Goal: Task Accomplishment & Management: Use online tool/utility

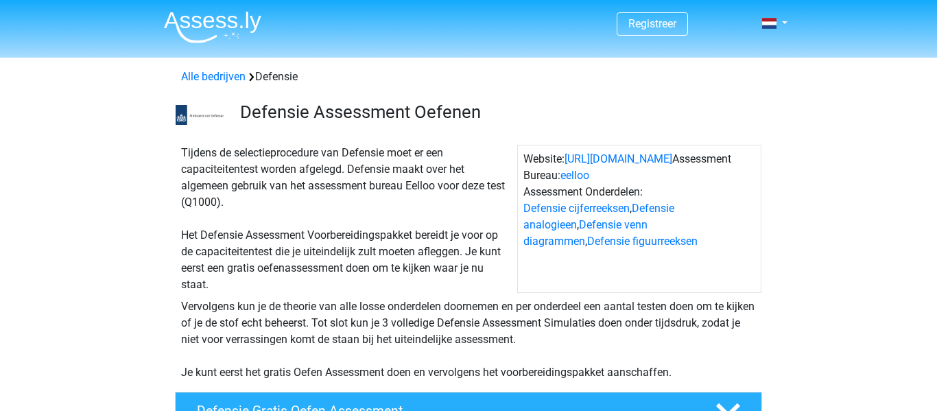
scroll to position [168, 0]
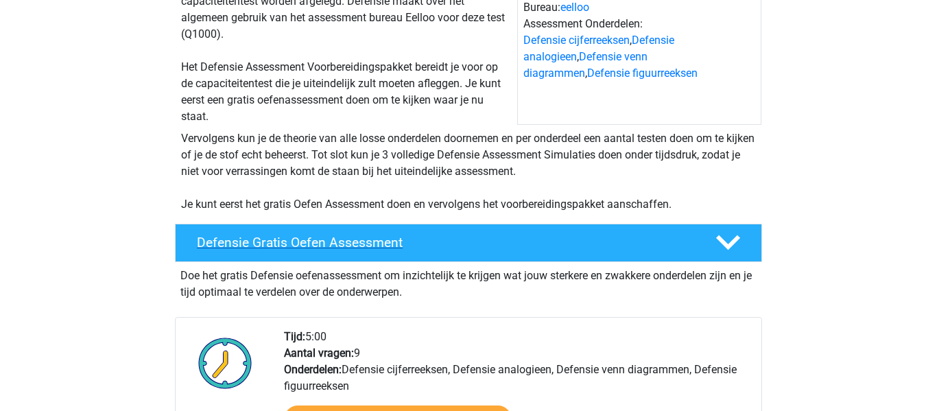
click at [294, 255] on div "Defensie Gratis Oefen Assessment" at bounding box center [468, 243] width 587 height 38
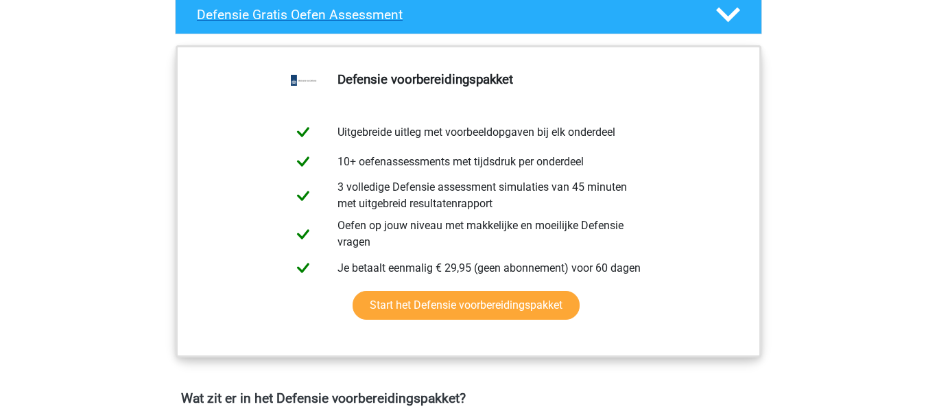
scroll to position [397, 0]
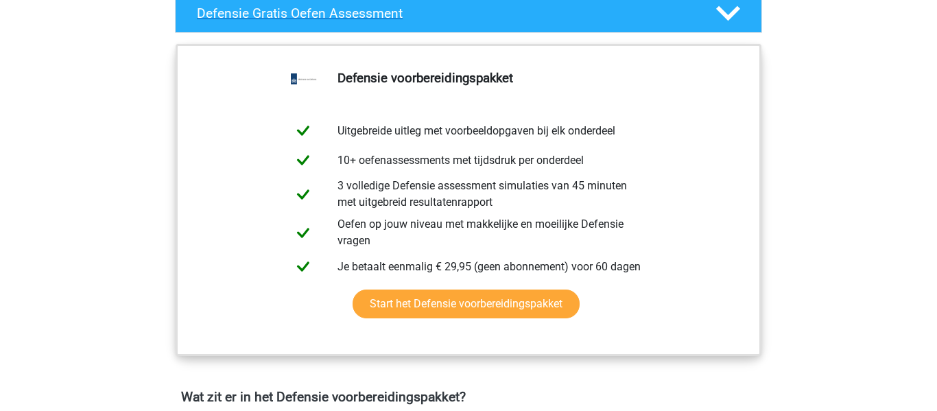
click at [722, 6] on icon at bounding box center [728, 13] width 24 height 24
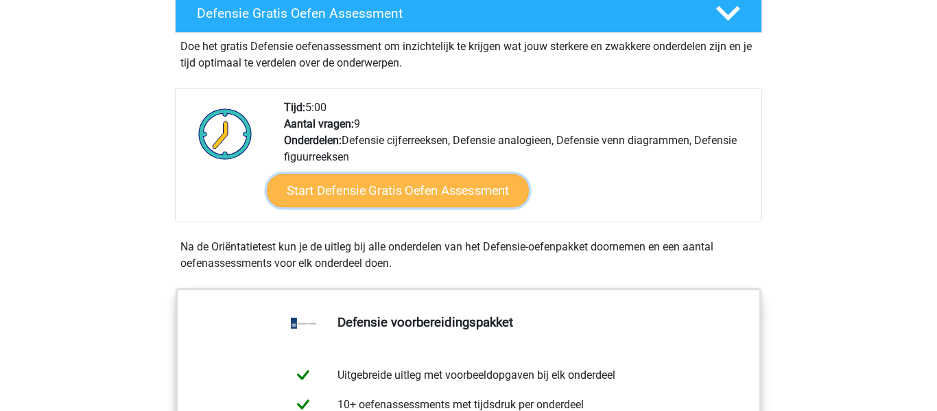
click at [463, 196] on link "Start Defensie Gratis Oefen Assessment" at bounding box center [398, 190] width 262 height 33
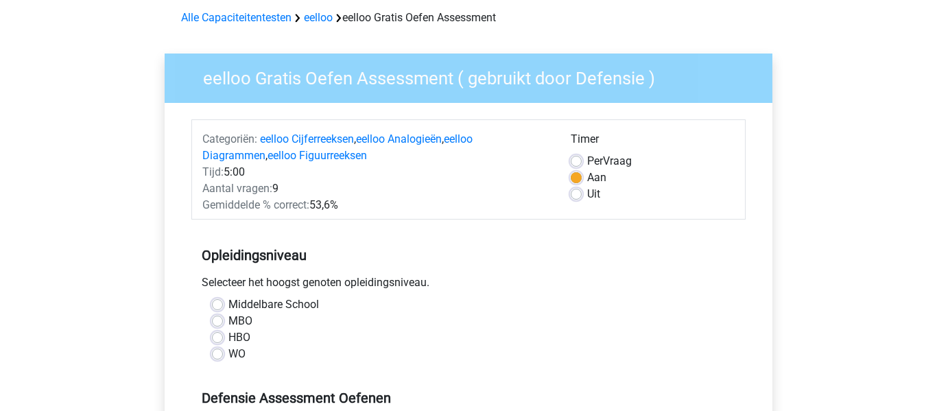
scroll to position [61, 0]
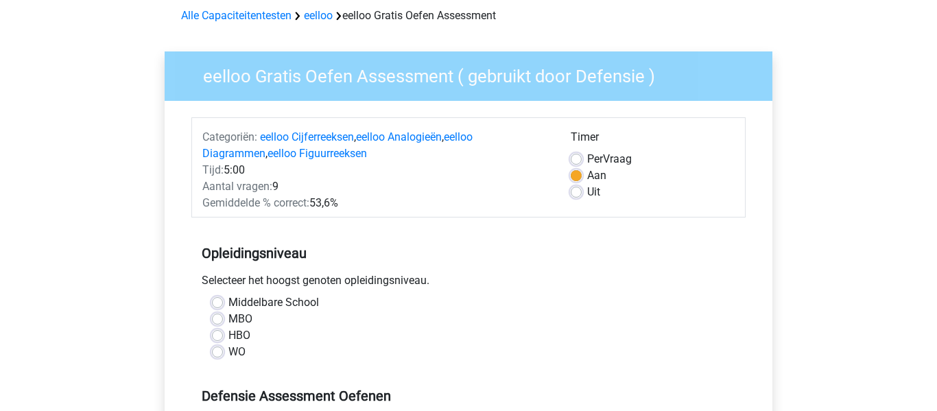
click at [587, 191] on label "Uit" at bounding box center [593, 192] width 13 height 16
click at [577, 191] on input "Uit" at bounding box center [576, 191] width 11 height 14
radio input "true"
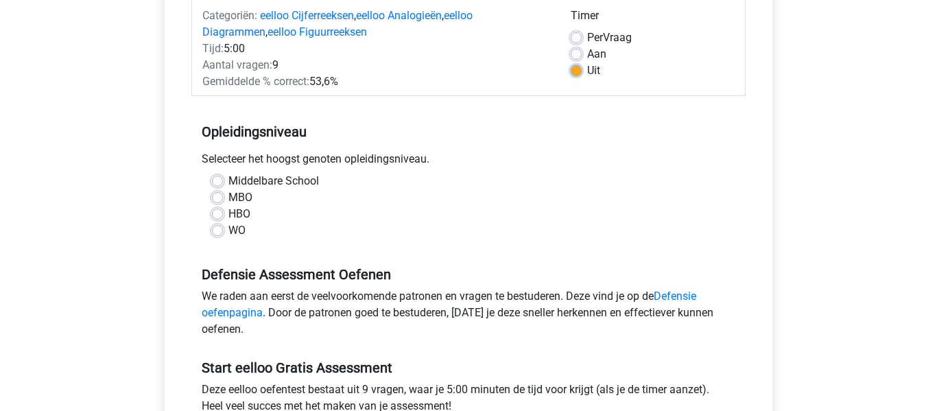
scroll to position [184, 0]
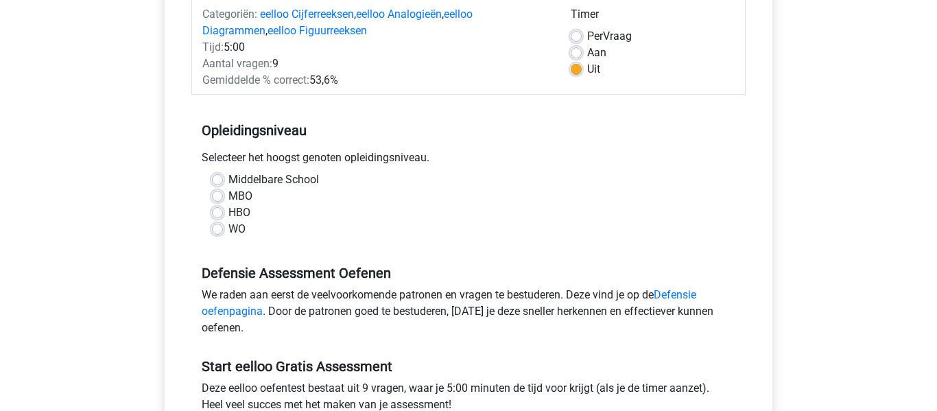
click at [229, 180] on label "Middelbare School" at bounding box center [274, 180] width 91 height 16
click at [219, 180] on input "Middelbare School" at bounding box center [217, 179] width 11 height 14
radio input "true"
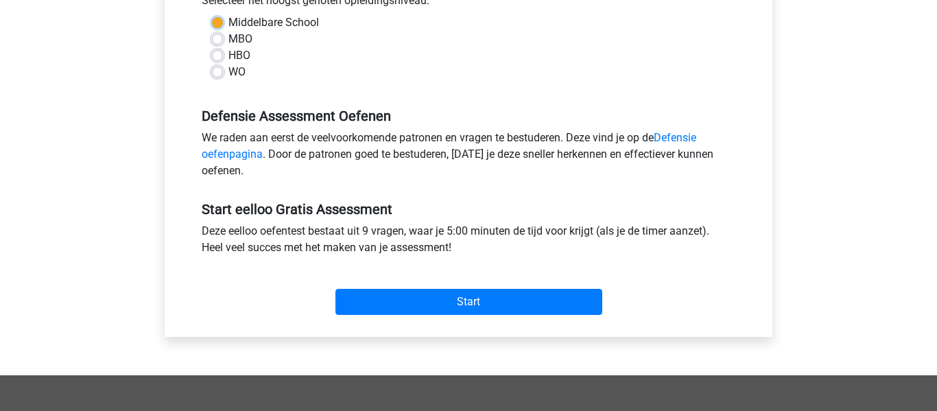
scroll to position [342, 0]
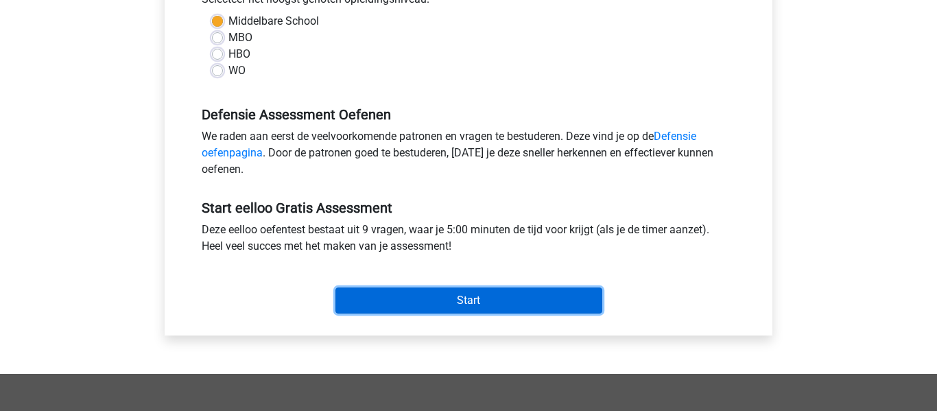
click at [375, 293] on input "Start" at bounding box center [469, 301] width 267 height 26
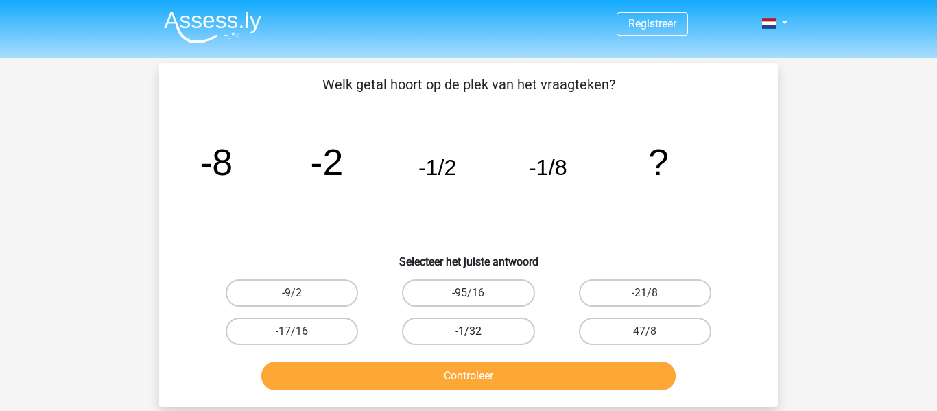
click at [479, 331] on label "-1/32" at bounding box center [468, 331] width 132 height 27
click at [478, 331] on input "-1/32" at bounding box center [473, 335] width 9 height 9
radio input "true"
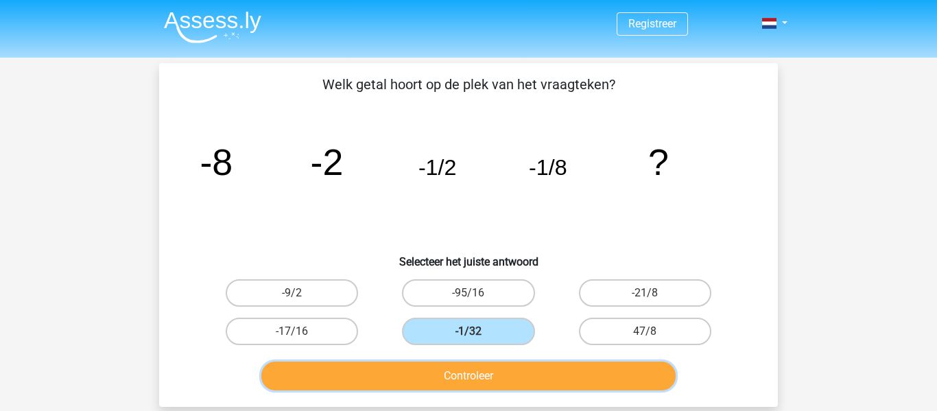
click at [474, 387] on button "Controleer" at bounding box center [468, 376] width 415 height 29
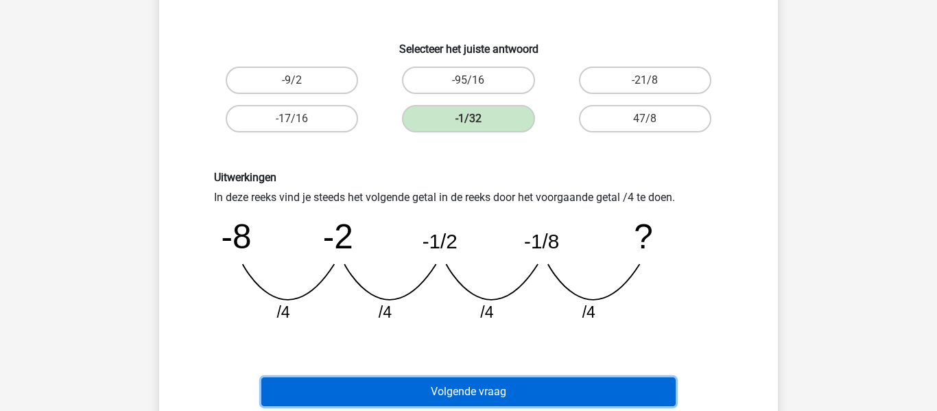
click at [474, 387] on button "Volgende vraag" at bounding box center [468, 391] width 415 height 29
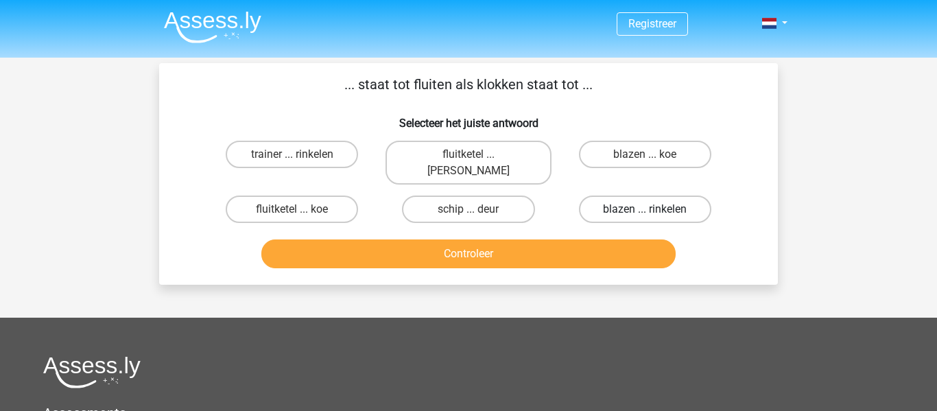
click at [673, 196] on label "blazen ... rinkelen" at bounding box center [645, 209] width 132 height 27
click at [654, 209] on input "blazen ... rinkelen" at bounding box center [649, 213] width 9 height 9
radio input "true"
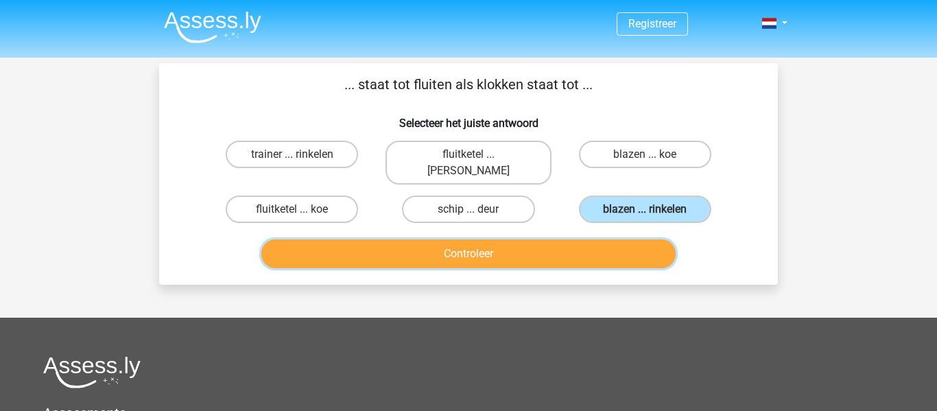
click at [548, 240] on button "Controleer" at bounding box center [468, 254] width 415 height 29
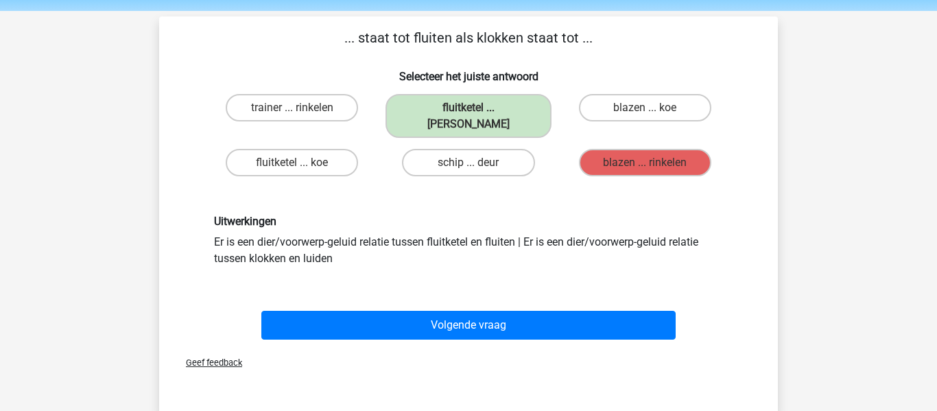
scroll to position [61, 0]
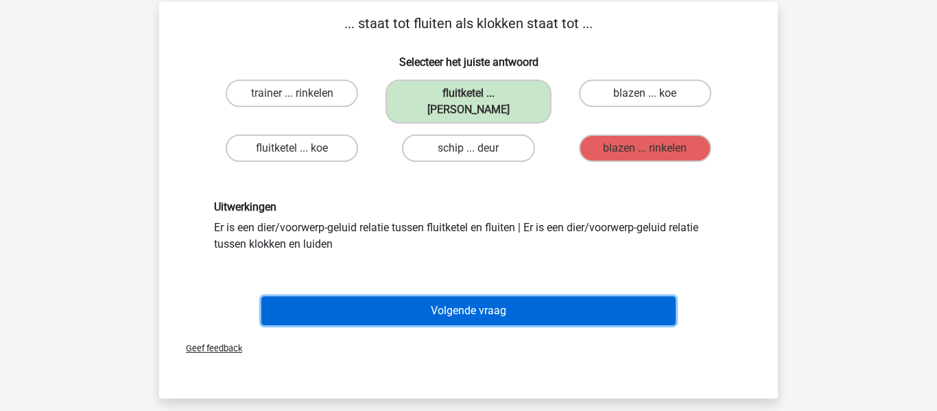
click at [528, 296] on button "Volgende vraag" at bounding box center [468, 310] width 415 height 29
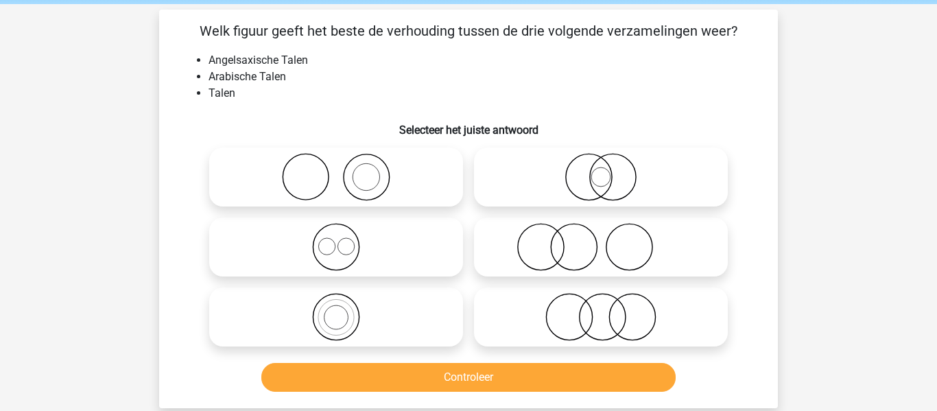
scroll to position [56, 0]
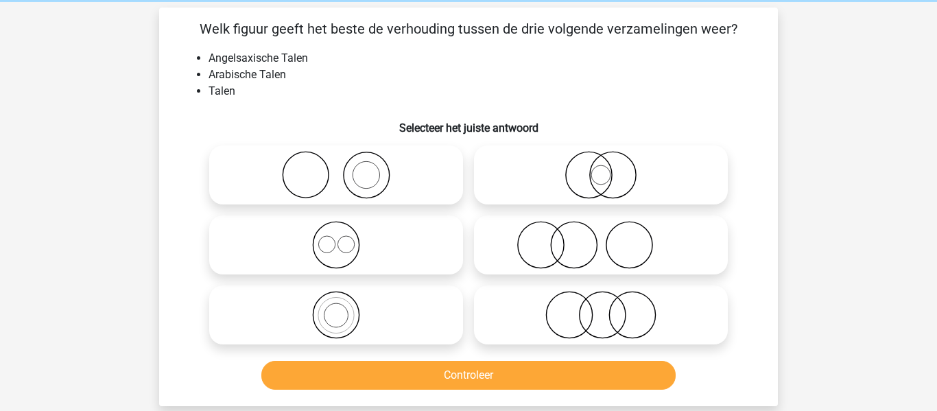
click at [625, 182] on icon at bounding box center [601, 175] width 243 height 48
click at [610, 168] on input "radio" at bounding box center [605, 163] width 9 height 9
radio input "true"
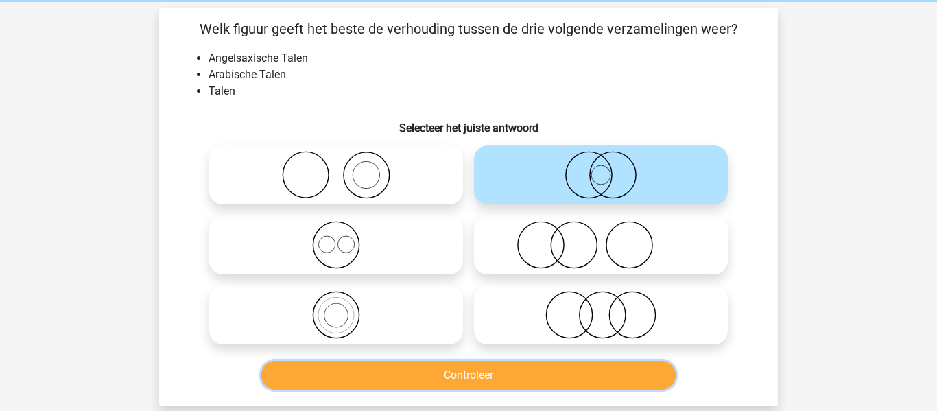
click at [490, 380] on button "Controleer" at bounding box center [468, 375] width 415 height 29
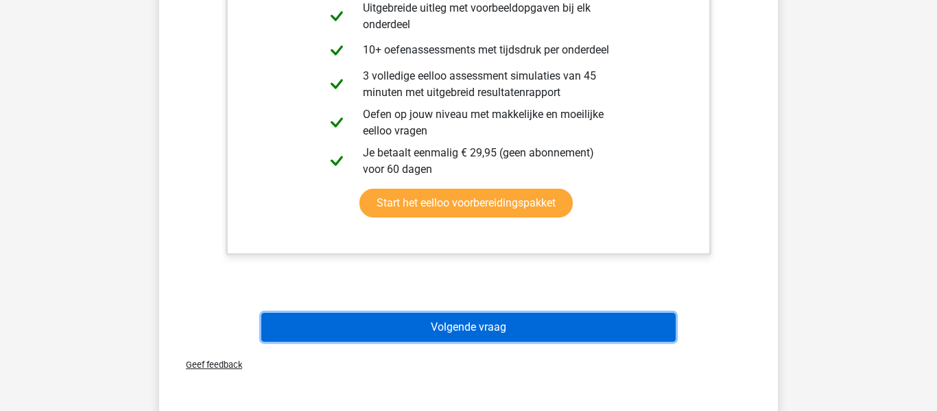
click at [465, 333] on button "Volgende vraag" at bounding box center [468, 327] width 415 height 29
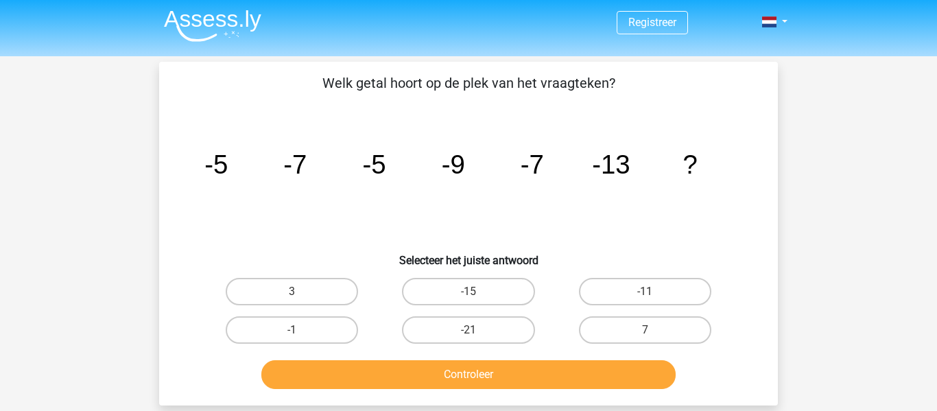
scroll to position [0, 0]
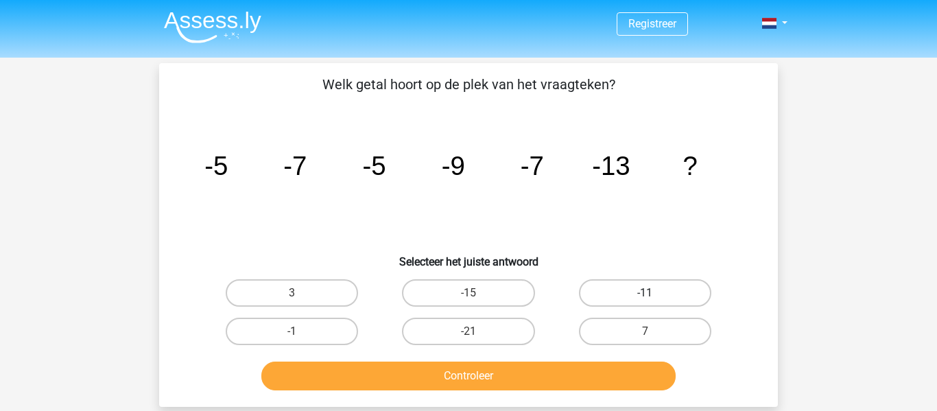
click at [622, 300] on label "-11" at bounding box center [645, 292] width 132 height 27
click at [645, 300] on input "-11" at bounding box center [649, 297] width 9 height 9
radio input "true"
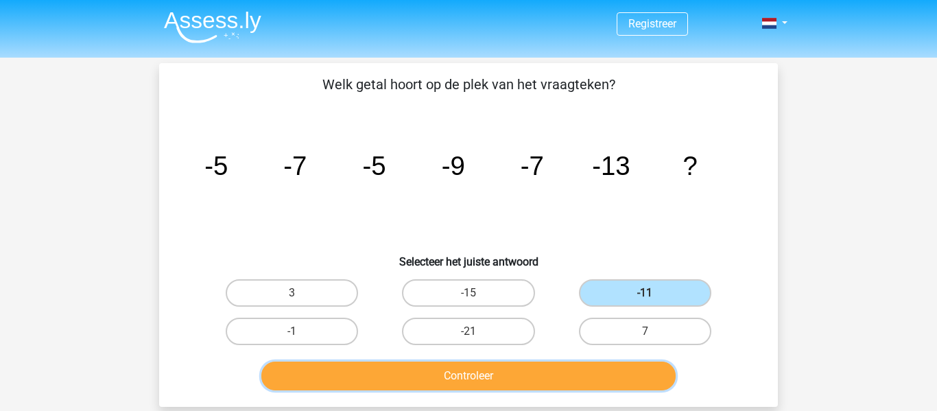
click at [570, 366] on button "Controleer" at bounding box center [468, 376] width 415 height 29
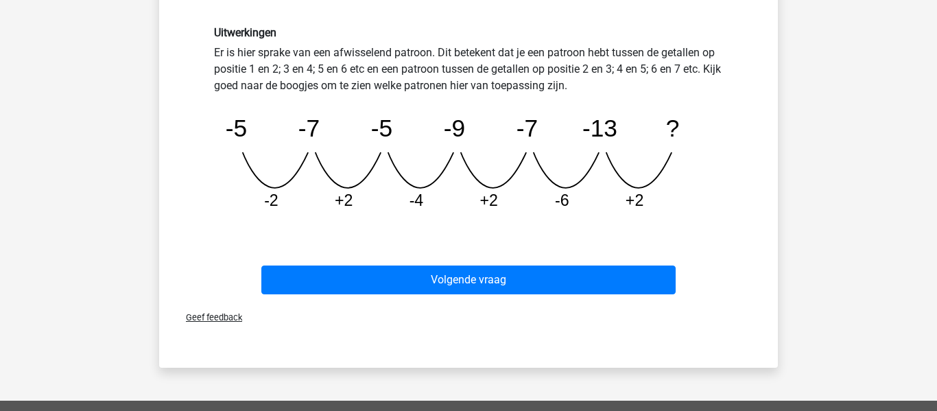
scroll to position [360, 0]
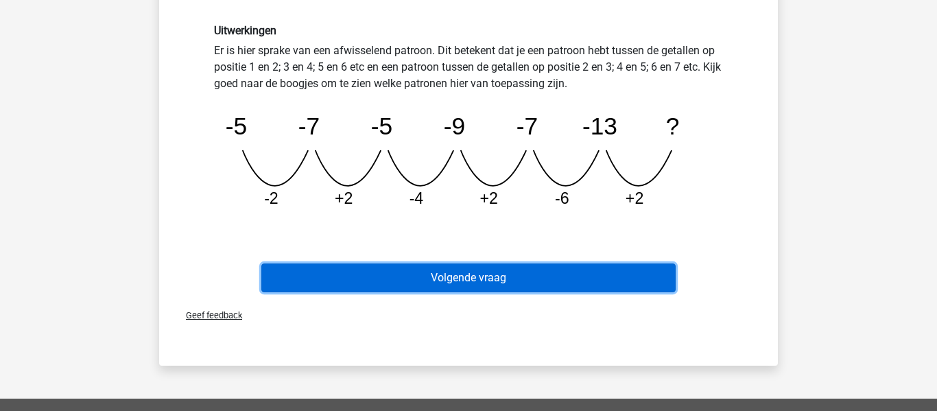
click at [524, 264] on button "Volgende vraag" at bounding box center [468, 278] width 415 height 29
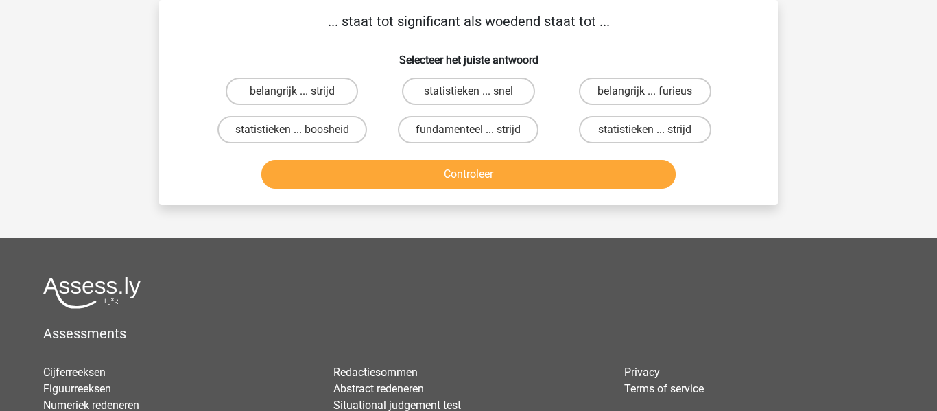
scroll to position [0, 0]
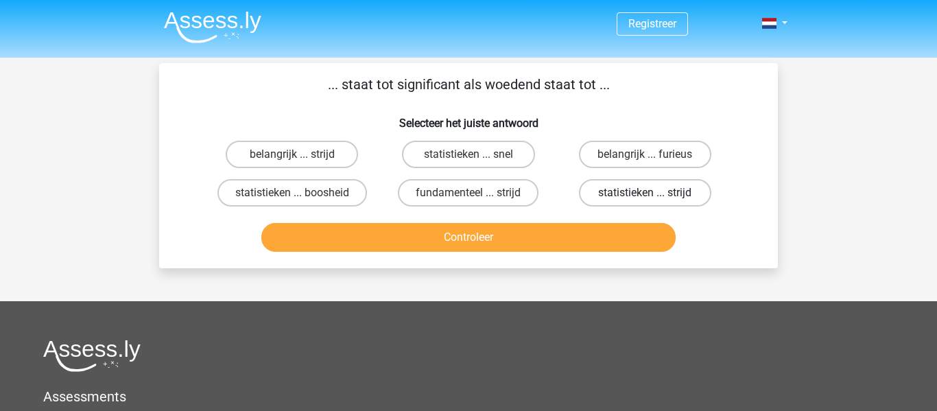
click at [639, 201] on label "statistieken ... strijd" at bounding box center [645, 192] width 132 height 27
click at [645, 201] on input "statistieken ... strijd" at bounding box center [649, 197] width 9 height 9
radio input "true"
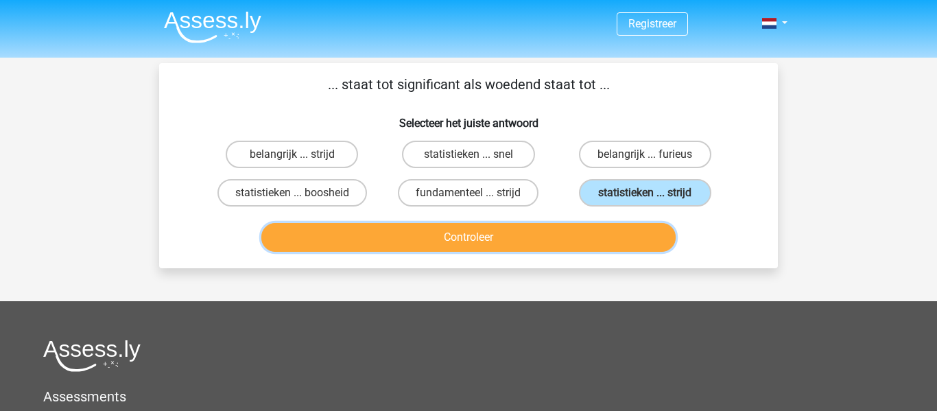
click at [537, 237] on button "Controleer" at bounding box center [468, 237] width 415 height 29
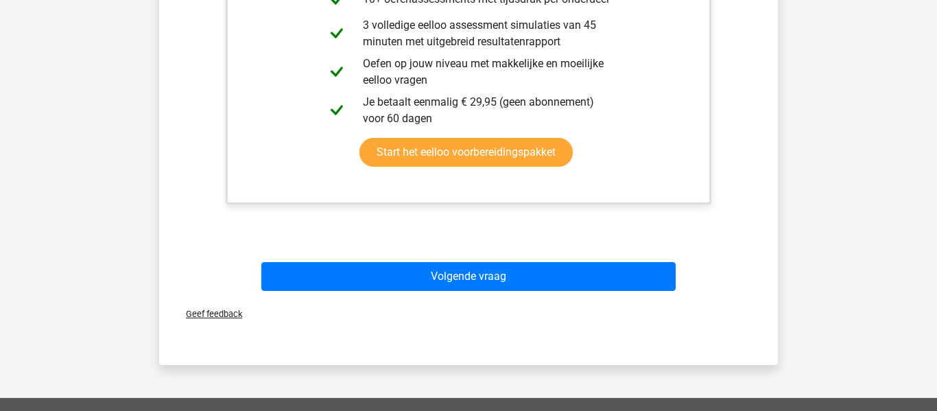
scroll to position [409, 0]
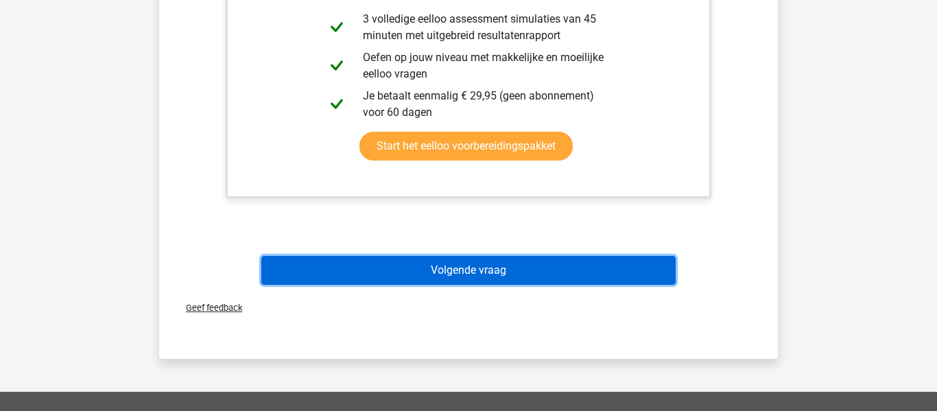
click at [522, 272] on button "Volgende vraag" at bounding box center [468, 270] width 415 height 29
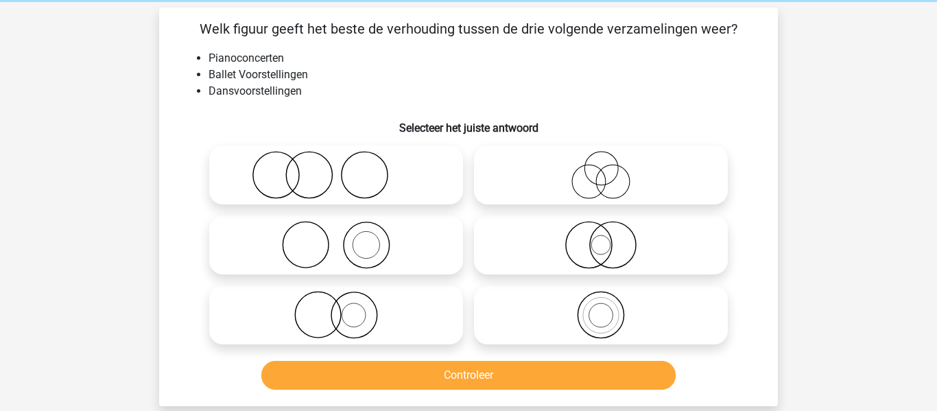
scroll to position [55, 0]
click at [611, 178] on icon at bounding box center [601, 176] width 243 height 48
click at [610, 169] on input "radio" at bounding box center [605, 164] width 9 height 9
radio input "true"
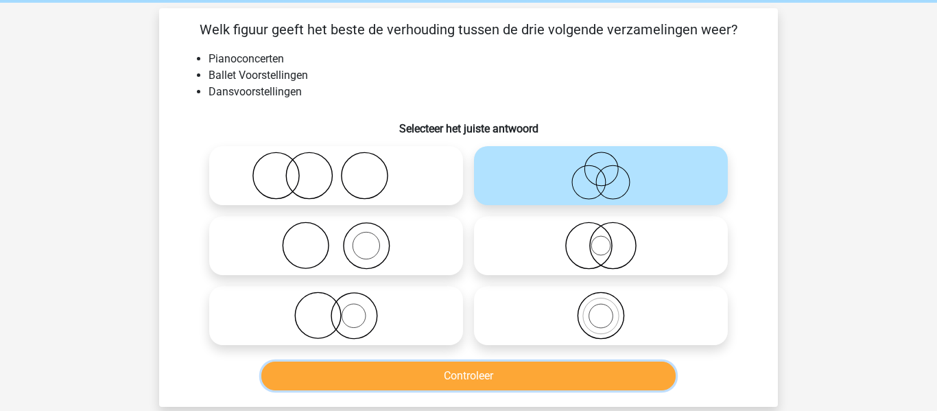
click at [419, 388] on button "Controleer" at bounding box center [468, 376] width 415 height 29
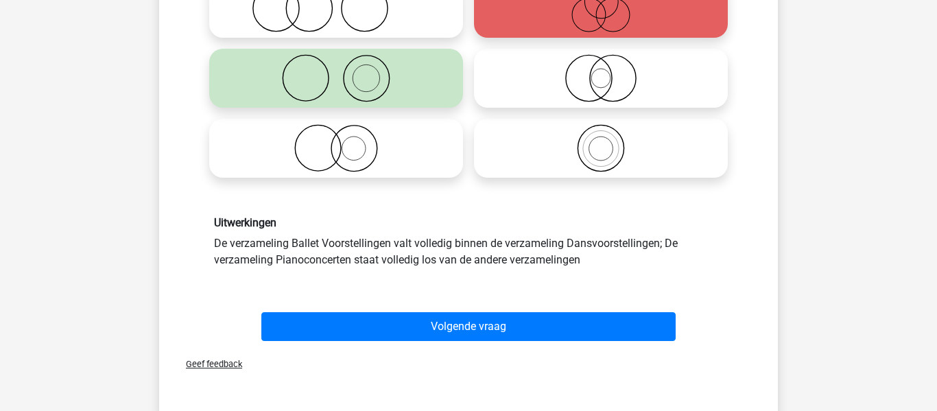
scroll to position [225, 0]
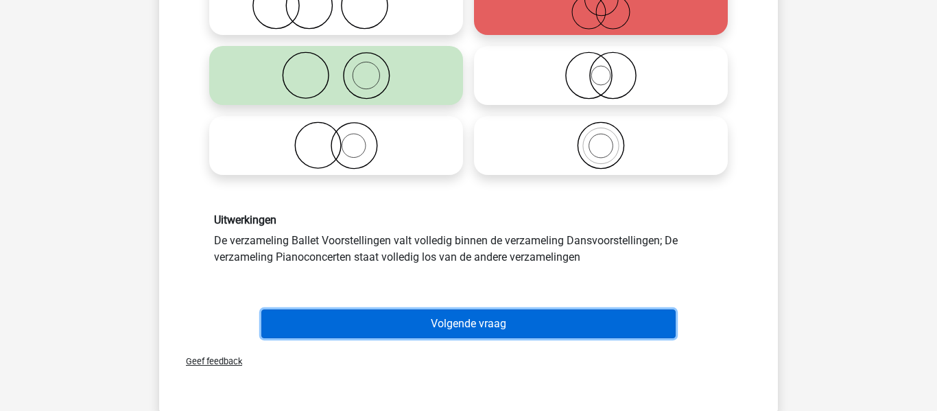
click at [461, 323] on button "Volgende vraag" at bounding box center [468, 324] width 415 height 29
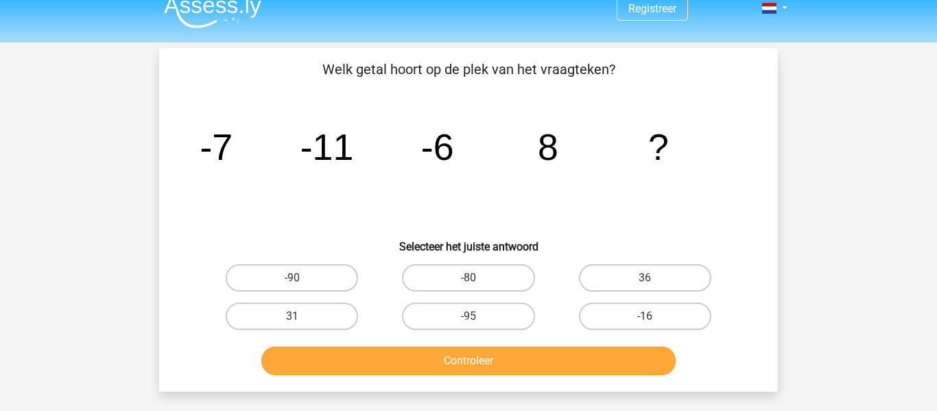
scroll to position [19, 0]
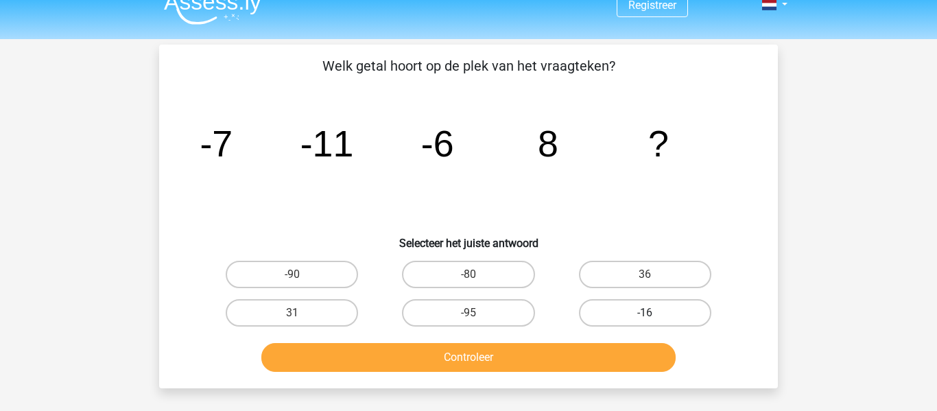
click at [604, 307] on label "-16" at bounding box center [645, 312] width 132 height 27
click at [645, 313] on input "-16" at bounding box center [649, 317] width 9 height 9
radio input "true"
click at [590, 358] on button "Controleer" at bounding box center [468, 357] width 415 height 29
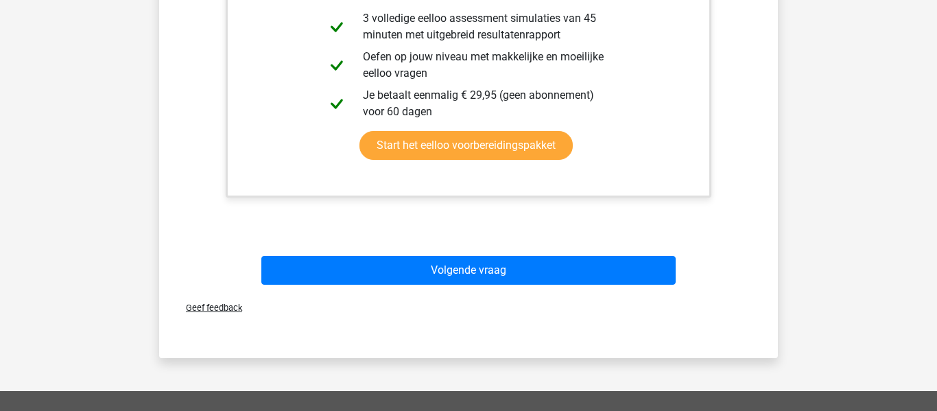
scroll to position [548, 0]
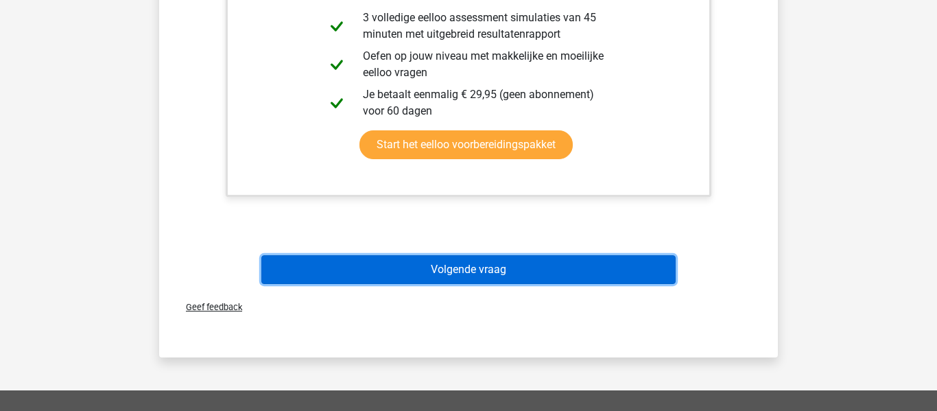
click at [391, 257] on button "Volgende vraag" at bounding box center [468, 269] width 415 height 29
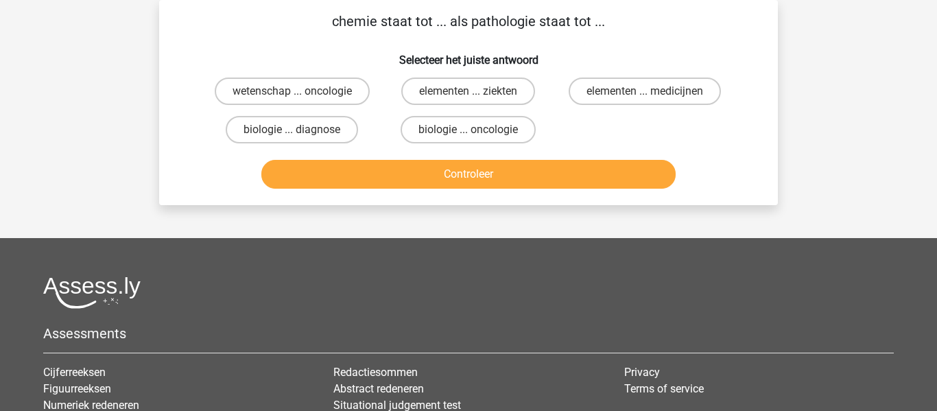
scroll to position [0, 0]
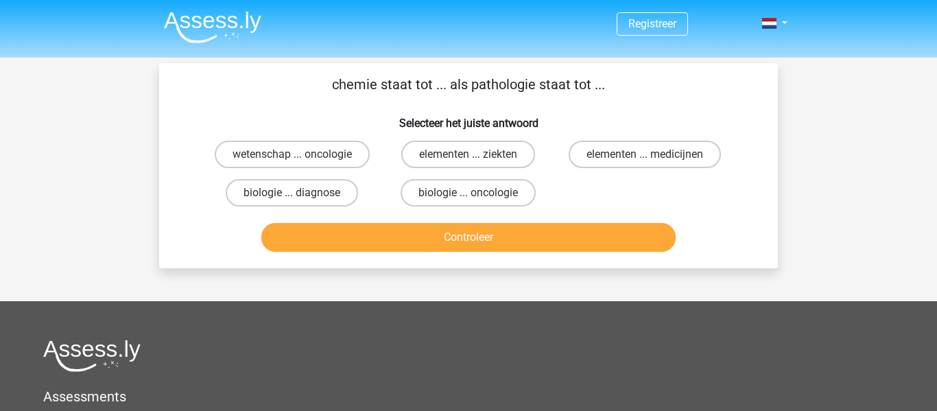
click at [485, 184] on label "biologie ... oncologie" at bounding box center [468, 192] width 135 height 27
click at [478, 193] on input "biologie ... oncologie" at bounding box center [473, 197] width 9 height 9
radio input "true"
click at [515, 202] on label "biologie ... oncologie" at bounding box center [468, 192] width 135 height 27
click at [478, 202] on input "biologie ... oncologie" at bounding box center [473, 197] width 9 height 9
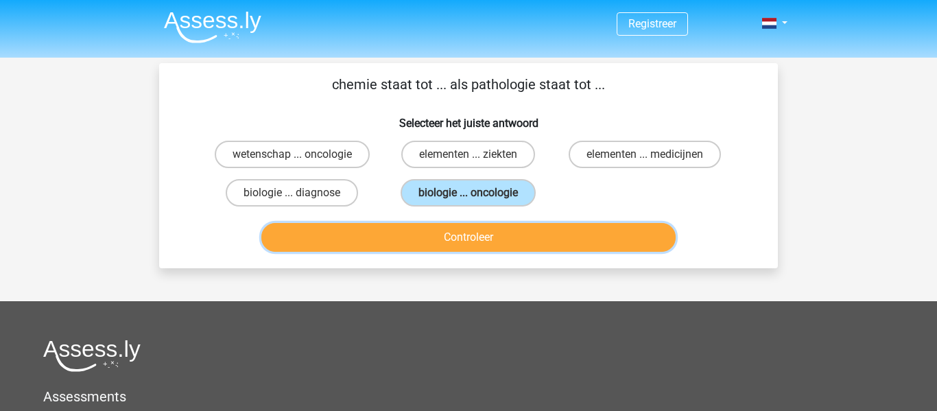
click at [509, 246] on button "Controleer" at bounding box center [468, 237] width 415 height 29
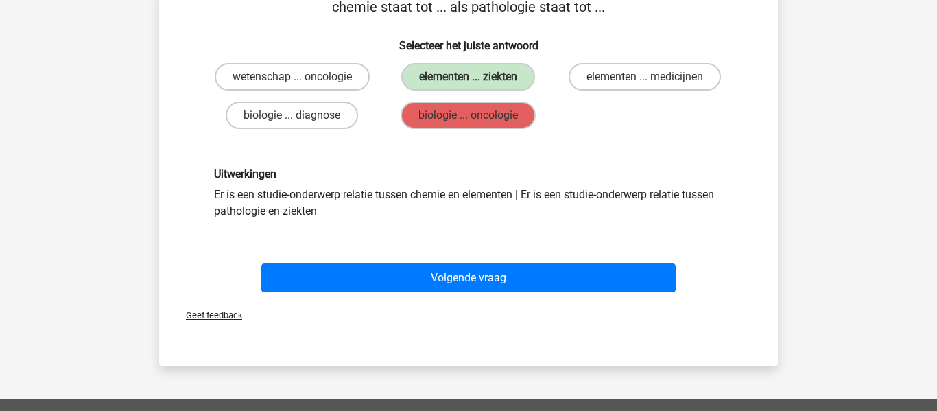
scroll to position [79, 0]
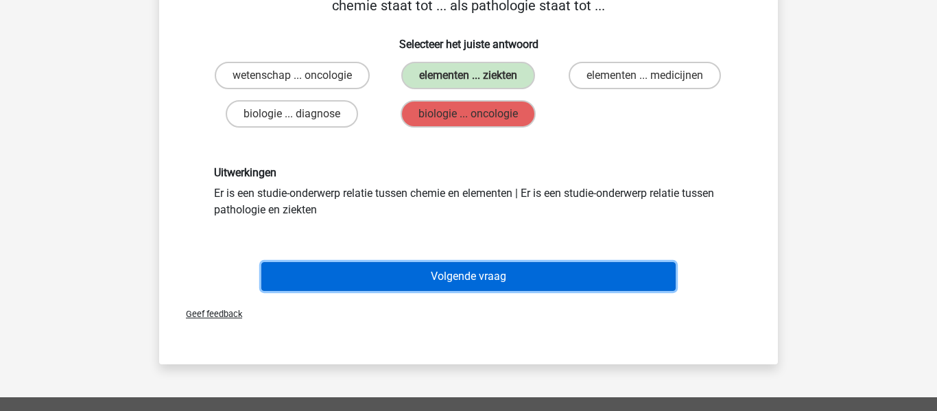
click at [506, 269] on button "Volgende vraag" at bounding box center [468, 276] width 415 height 29
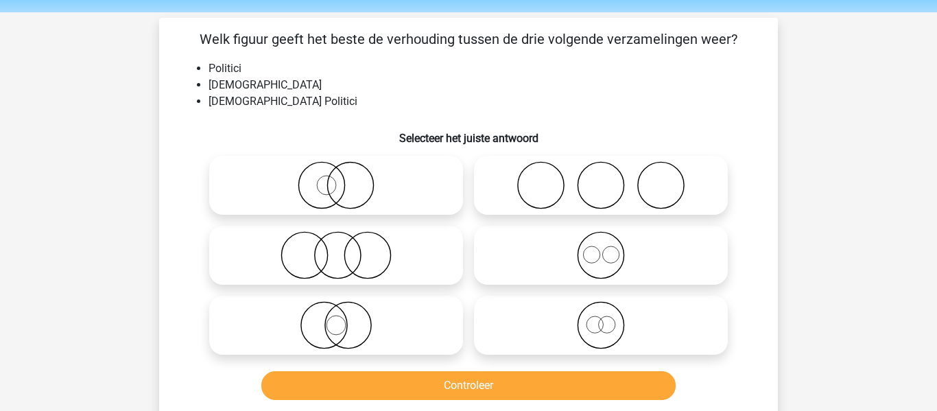
scroll to position [47, 0]
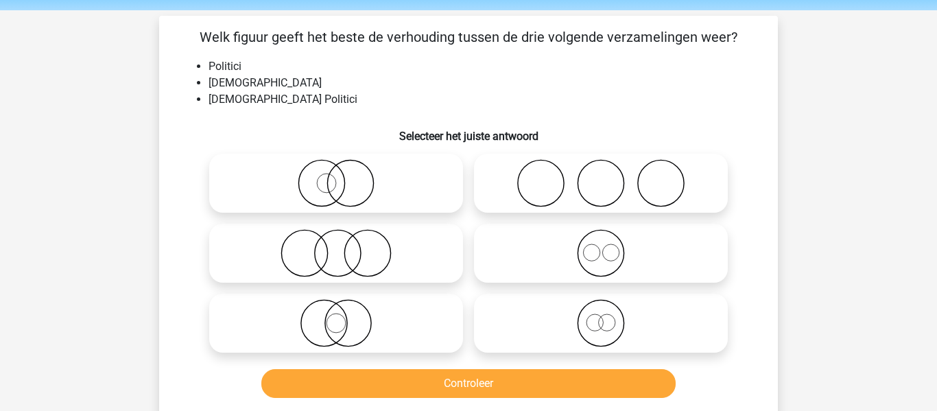
click at [397, 245] on icon at bounding box center [336, 253] width 243 height 48
click at [345, 245] on input "radio" at bounding box center [340, 241] width 9 height 9
radio input "true"
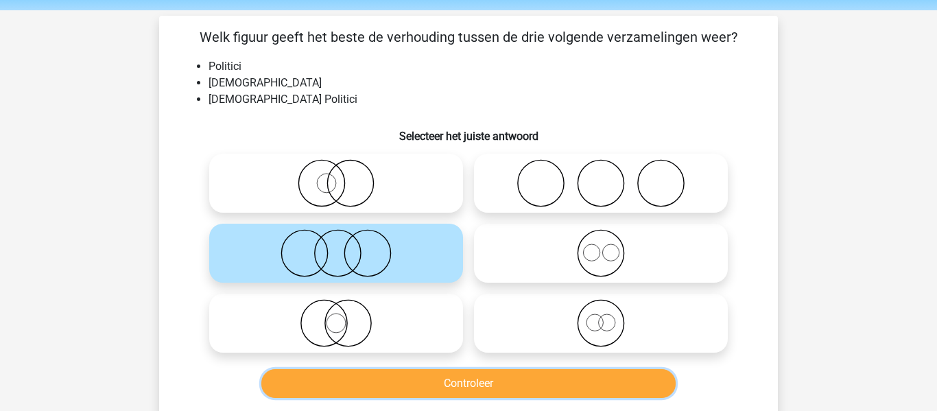
click at [404, 375] on button "Controleer" at bounding box center [468, 383] width 415 height 29
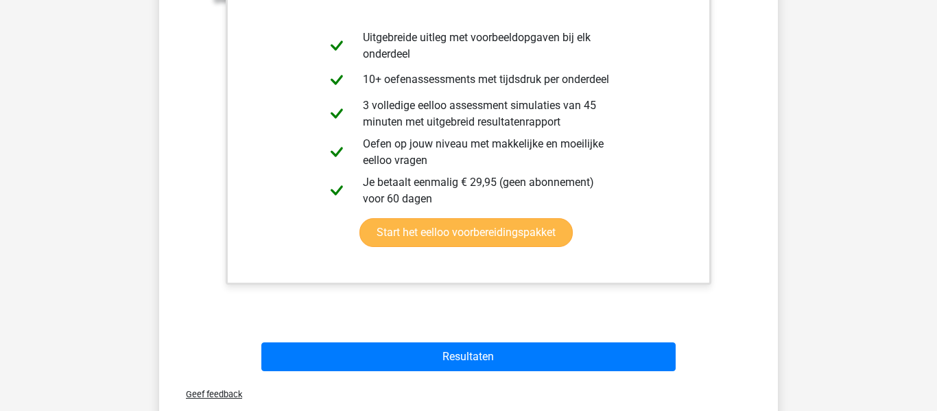
scroll to position [519, 0]
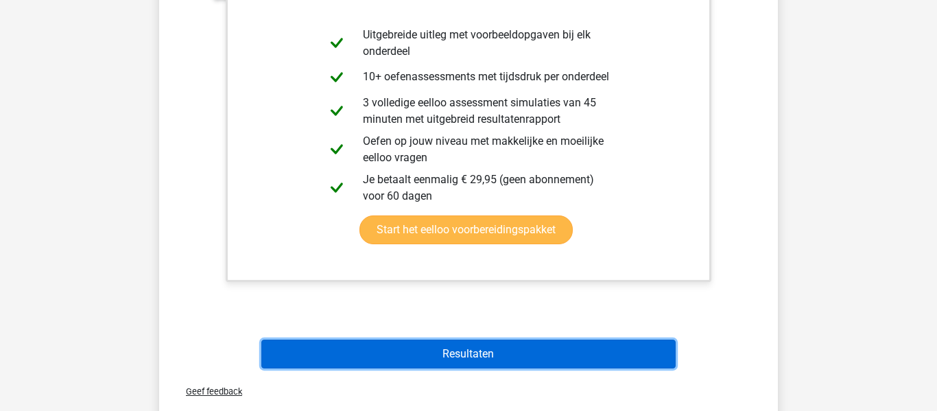
click at [408, 360] on button "Resultaten" at bounding box center [468, 354] width 415 height 29
